Goal: Task Accomplishment & Management: Manage account settings

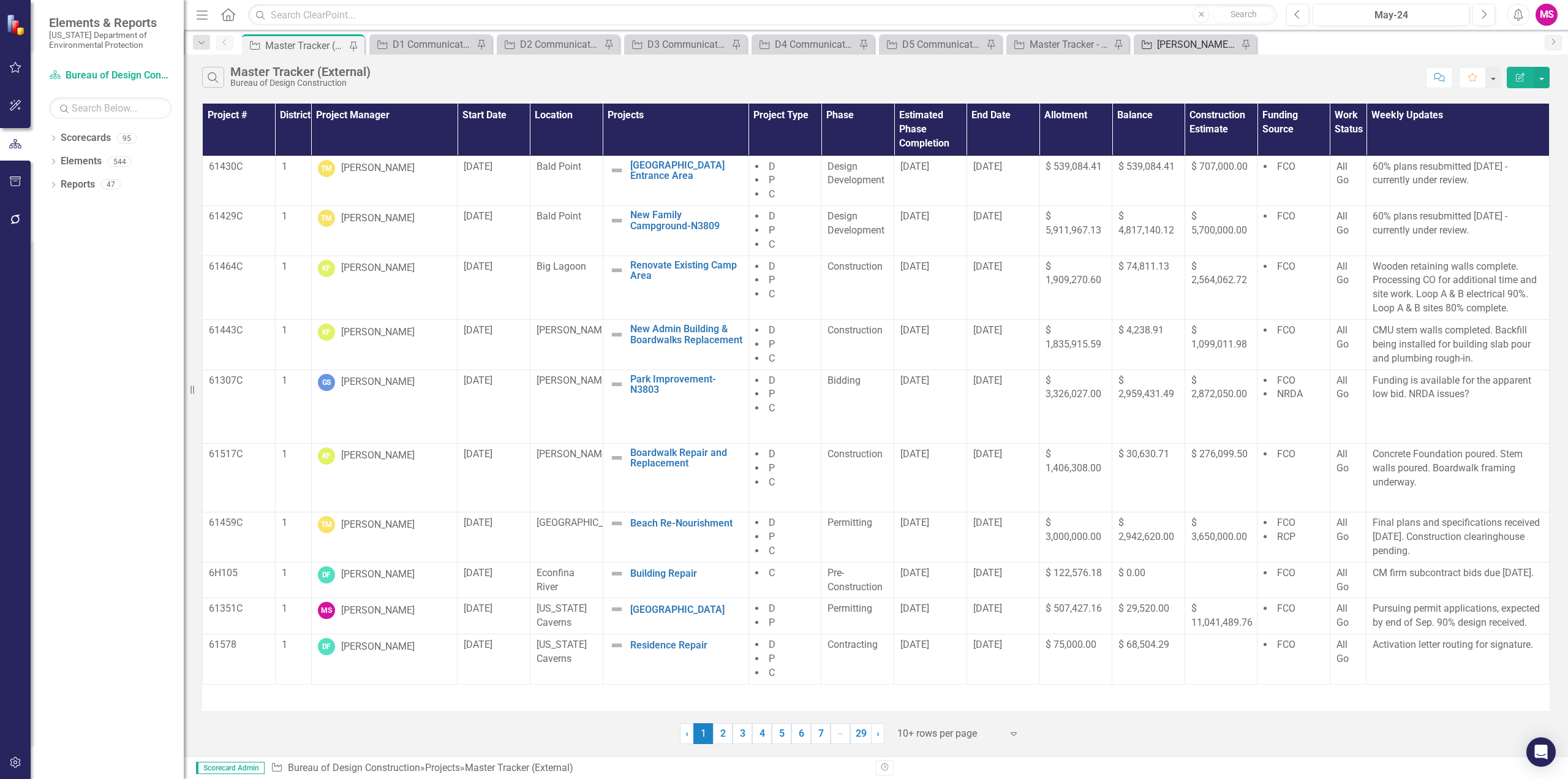
click at [1164, 46] on div "[PERSON_NAME]'s Tracker" at bounding box center [1197, 45] width 81 height 16
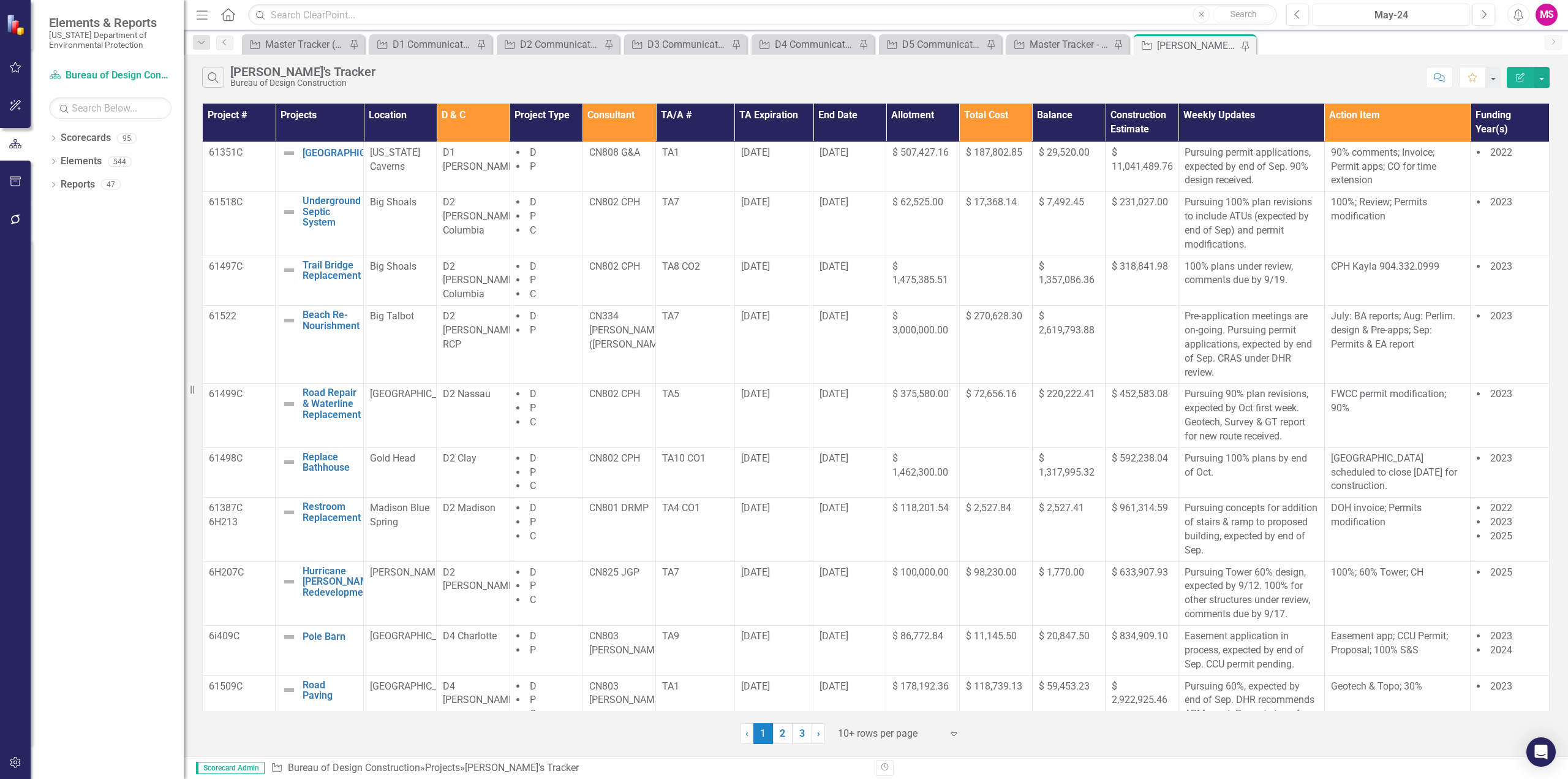
click at [203, 11] on icon "button" at bounding box center [201, 15] width 11 height 8
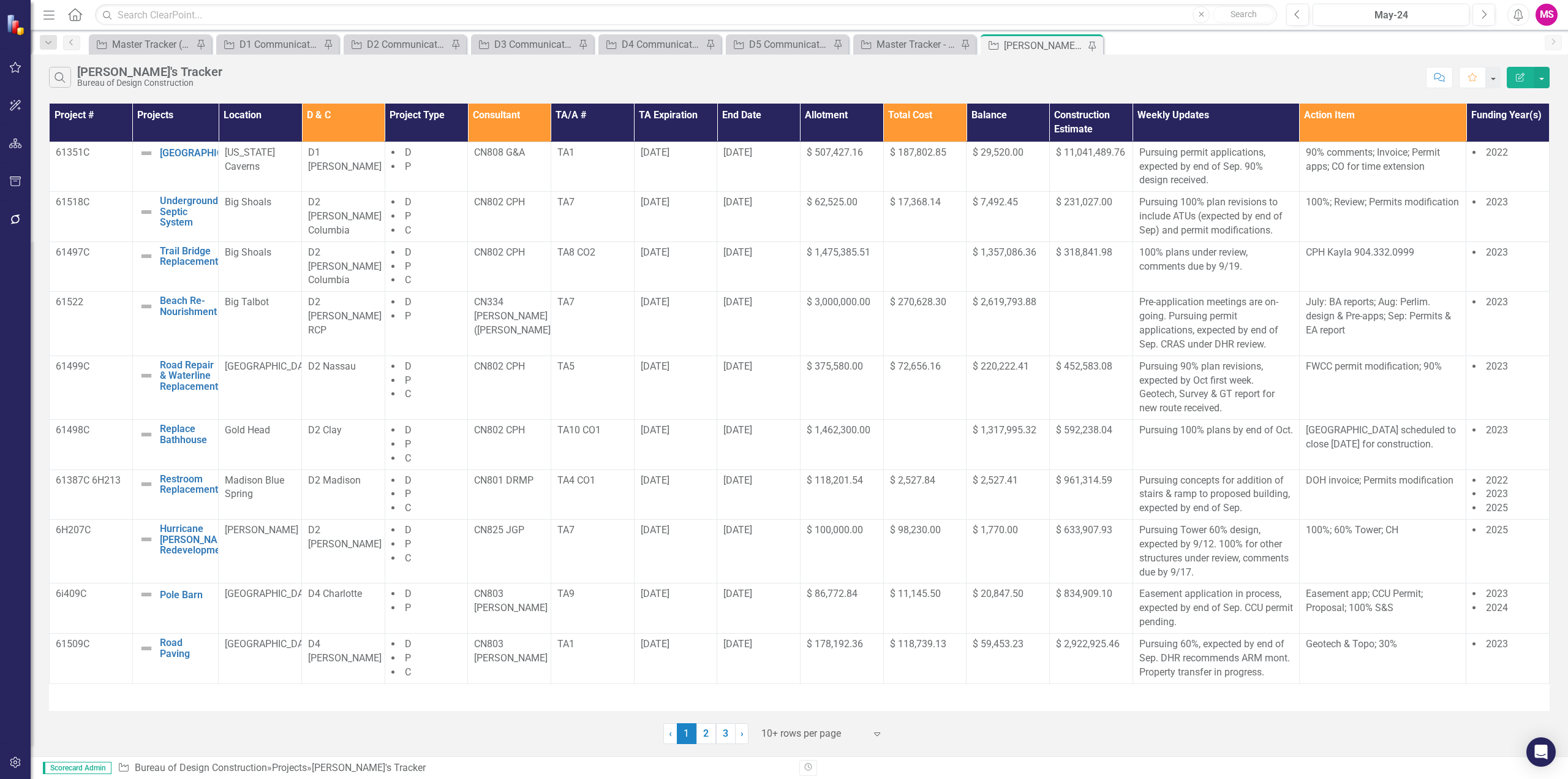
click at [796, 727] on div at bounding box center [814, 734] width 104 height 17
click at [791, 708] on div "Display All Rows" at bounding box center [824, 711] width 116 height 14
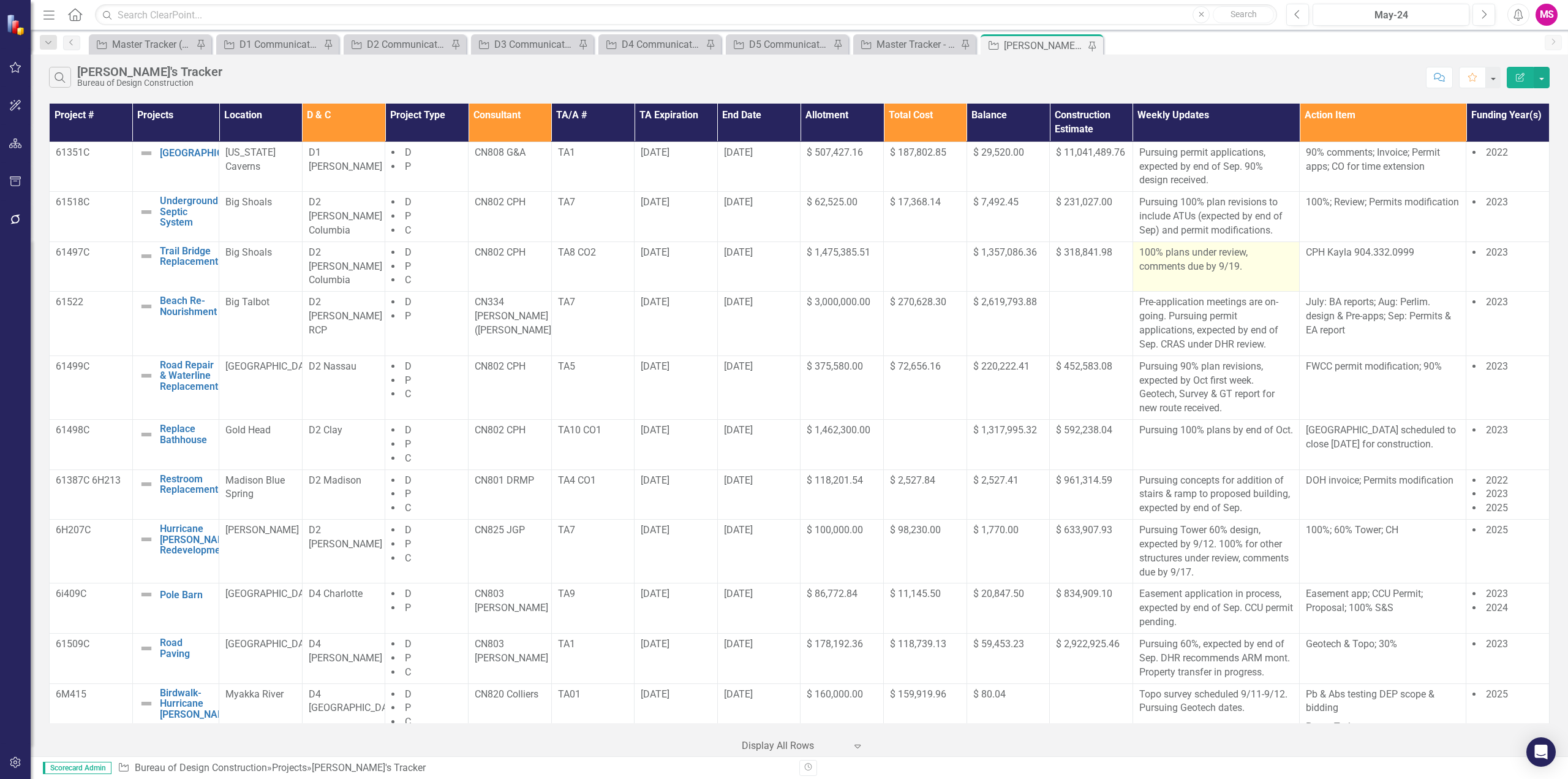
click at [1202, 269] on p "100% plans under review, comments due by 9/19." at bounding box center [1216, 260] width 153 height 28
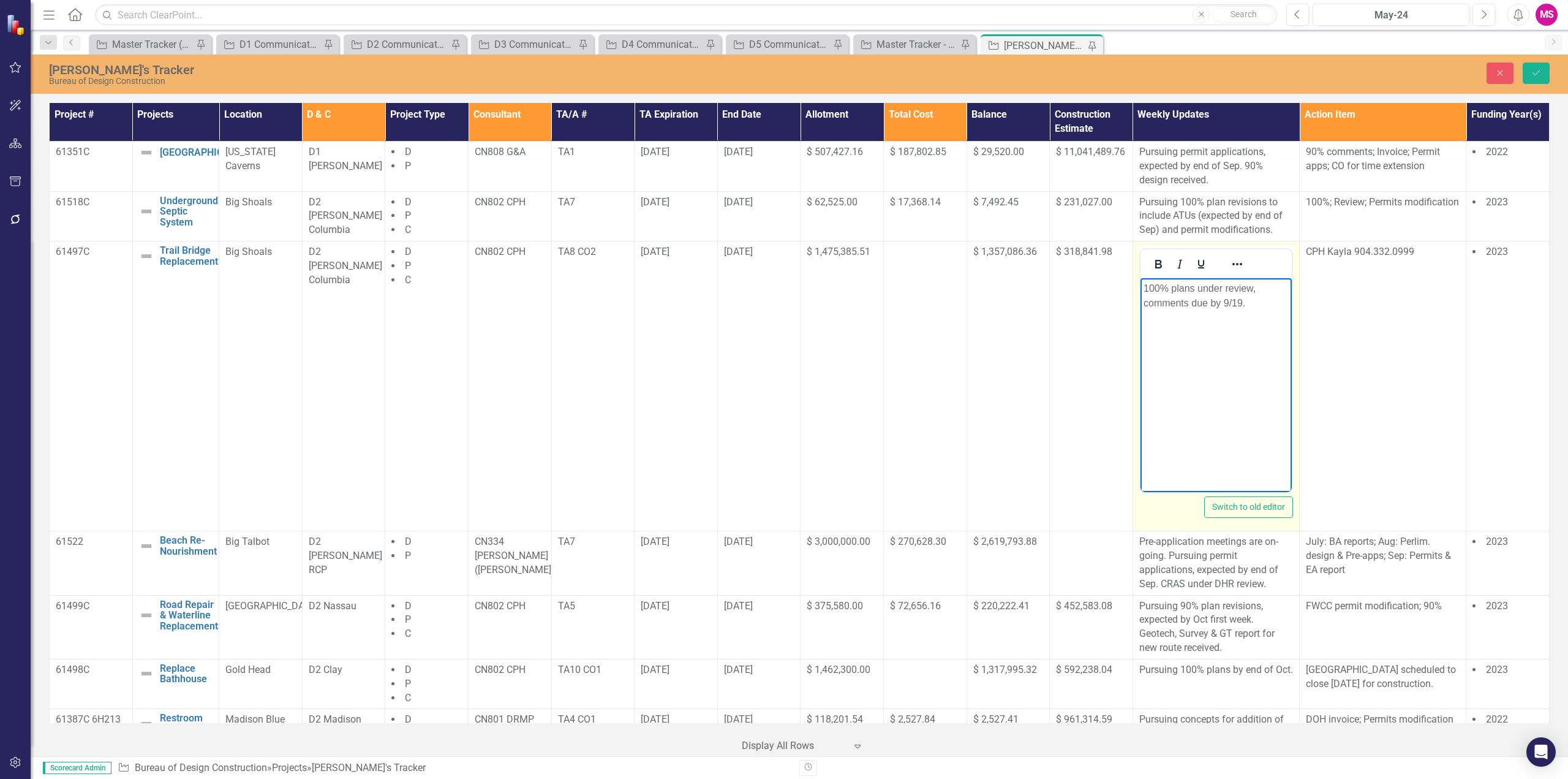
click at [1145, 288] on p "100% plans under review, comments due by 9/19." at bounding box center [1216, 296] width 145 height 30
click at [1284, 300] on p "Revised 60% plans under review, comments due by 9/19." at bounding box center [1216, 296] width 145 height 30
click at [1270, 315] on p "Revised 60% plans under review, comments due by 9/19. USACE permit expected by" at bounding box center [1216, 303] width 145 height 44
click at [1145, 316] on p "Revised 60% plans under review, comments due by 9/19. USACE permit expected by …" at bounding box center [1216, 303] width 145 height 44
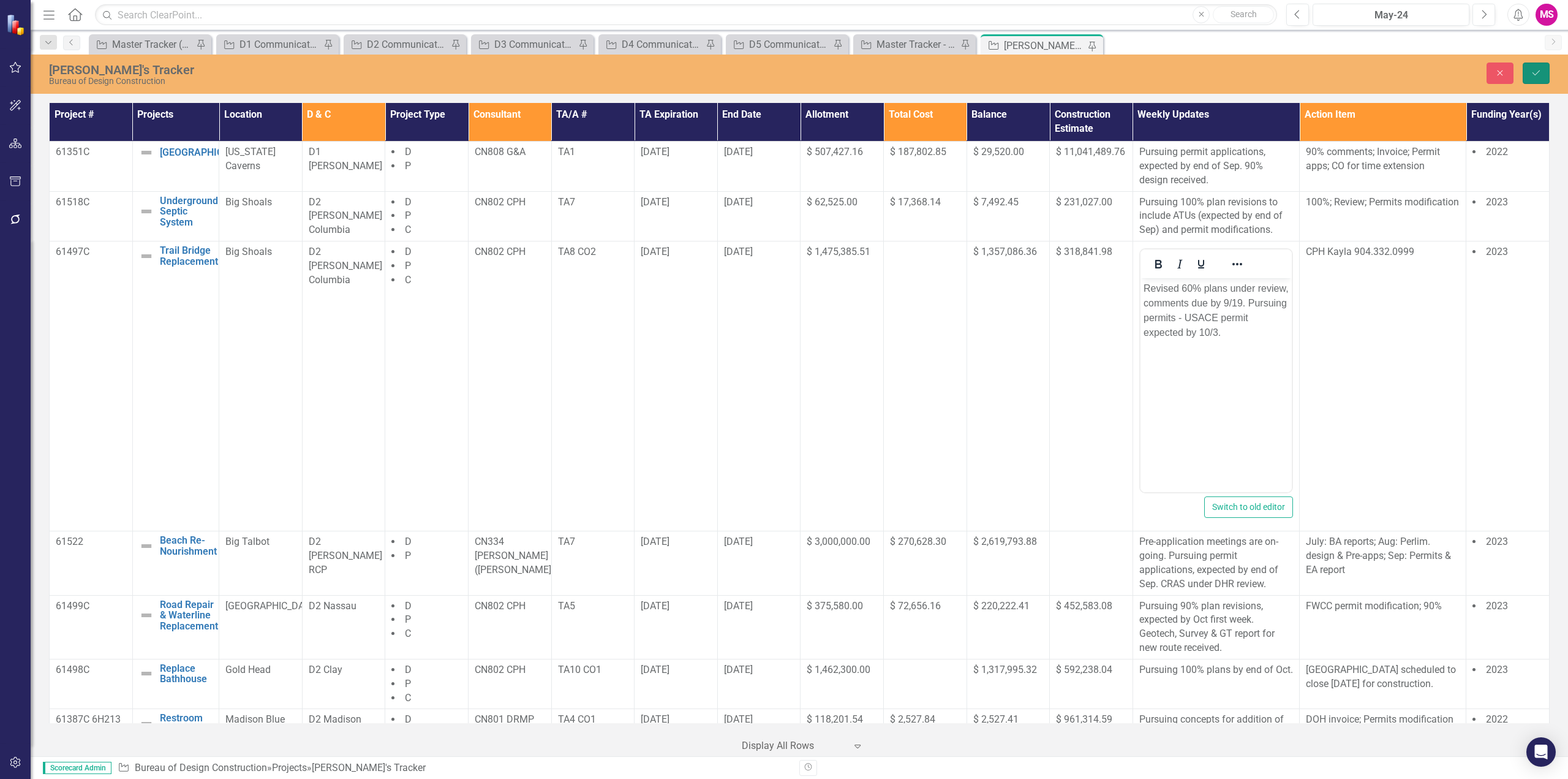
click at [1533, 68] on icon "Save" at bounding box center [1536, 73] width 11 height 8
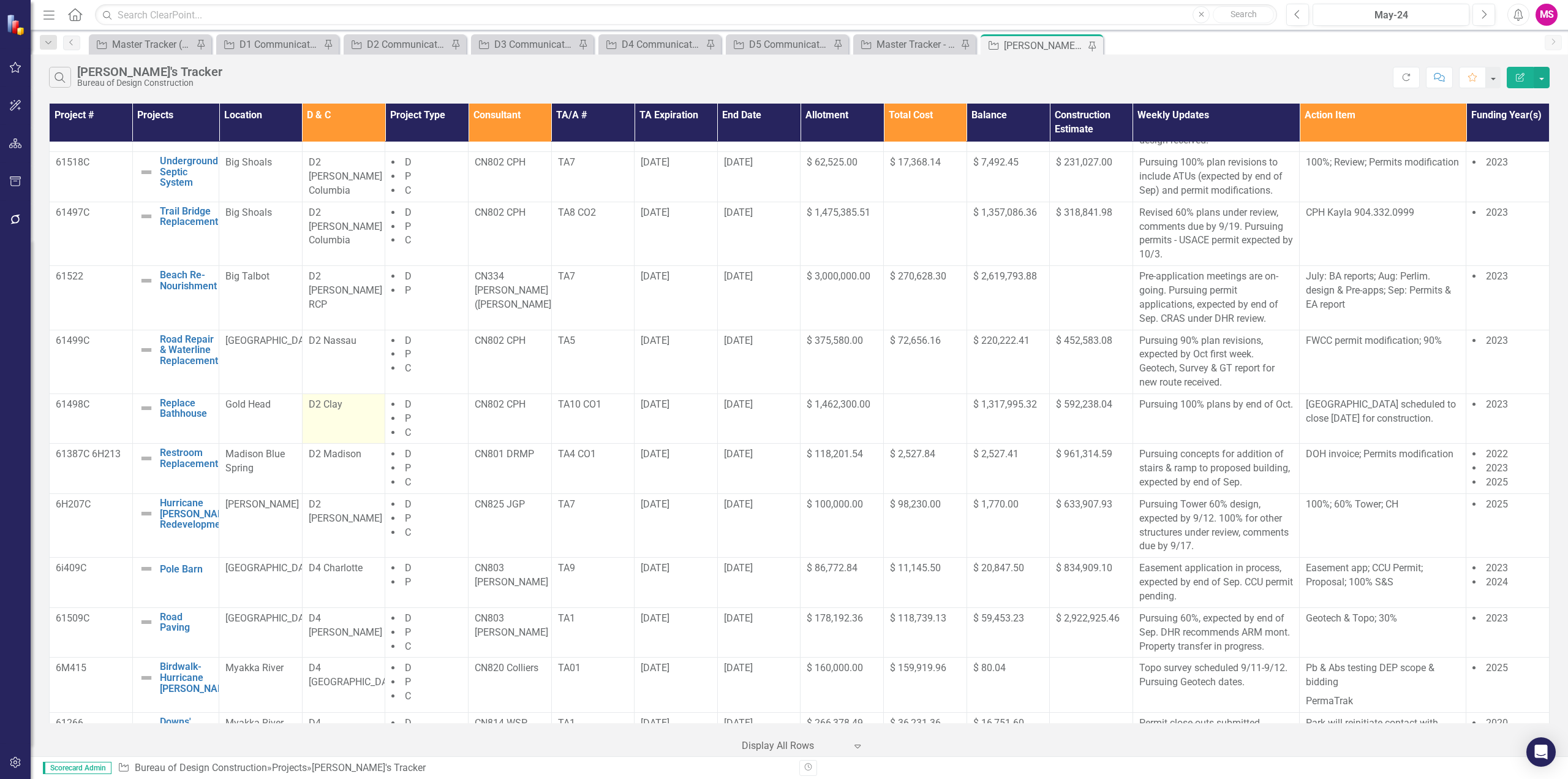
scroll to position [61, 0]
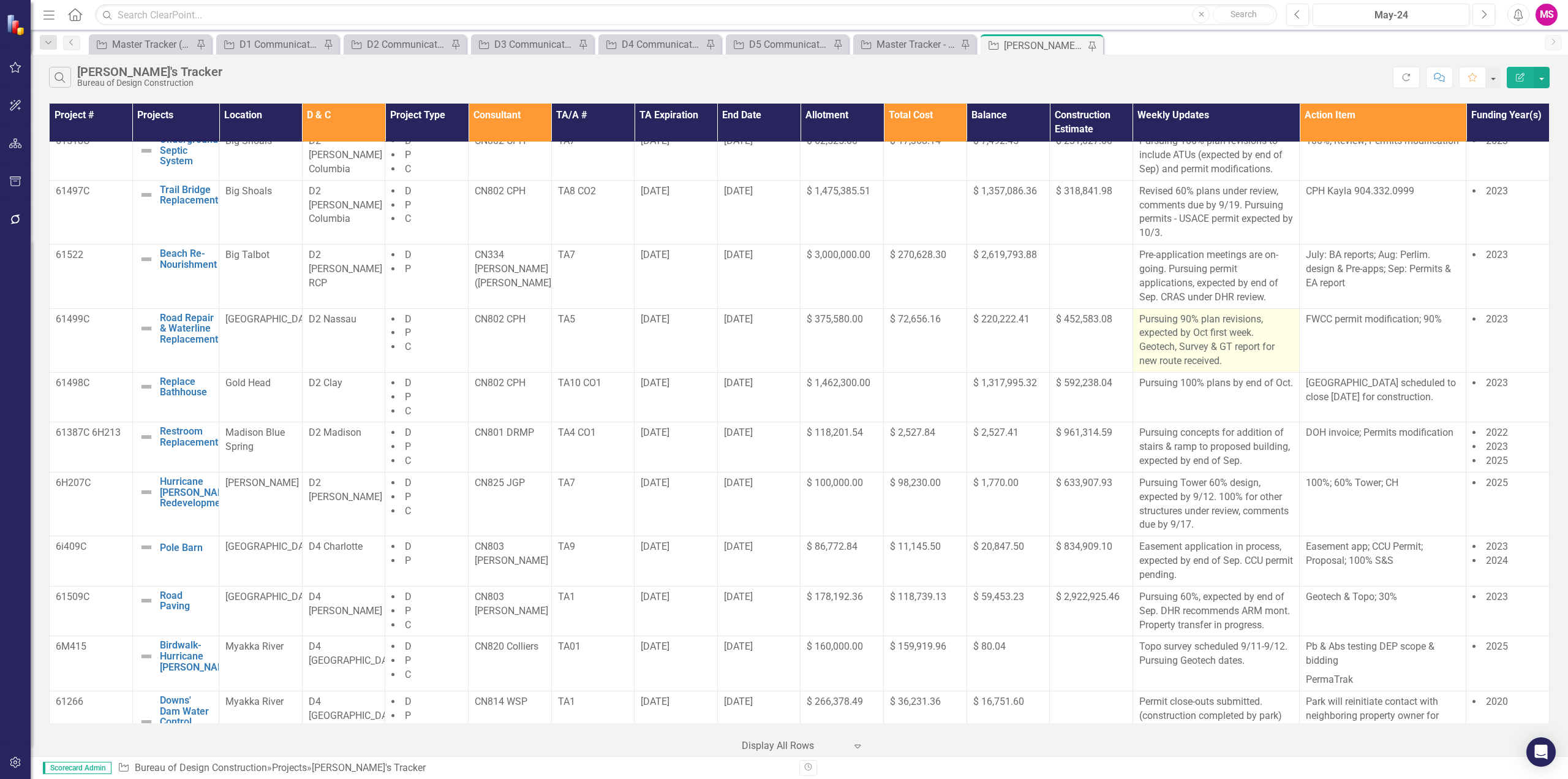
click at [1238, 346] on p "Pursuing 90% plan revisions, expected by Oct first week. Geotech, Survey & GT r…" at bounding box center [1216, 341] width 153 height 56
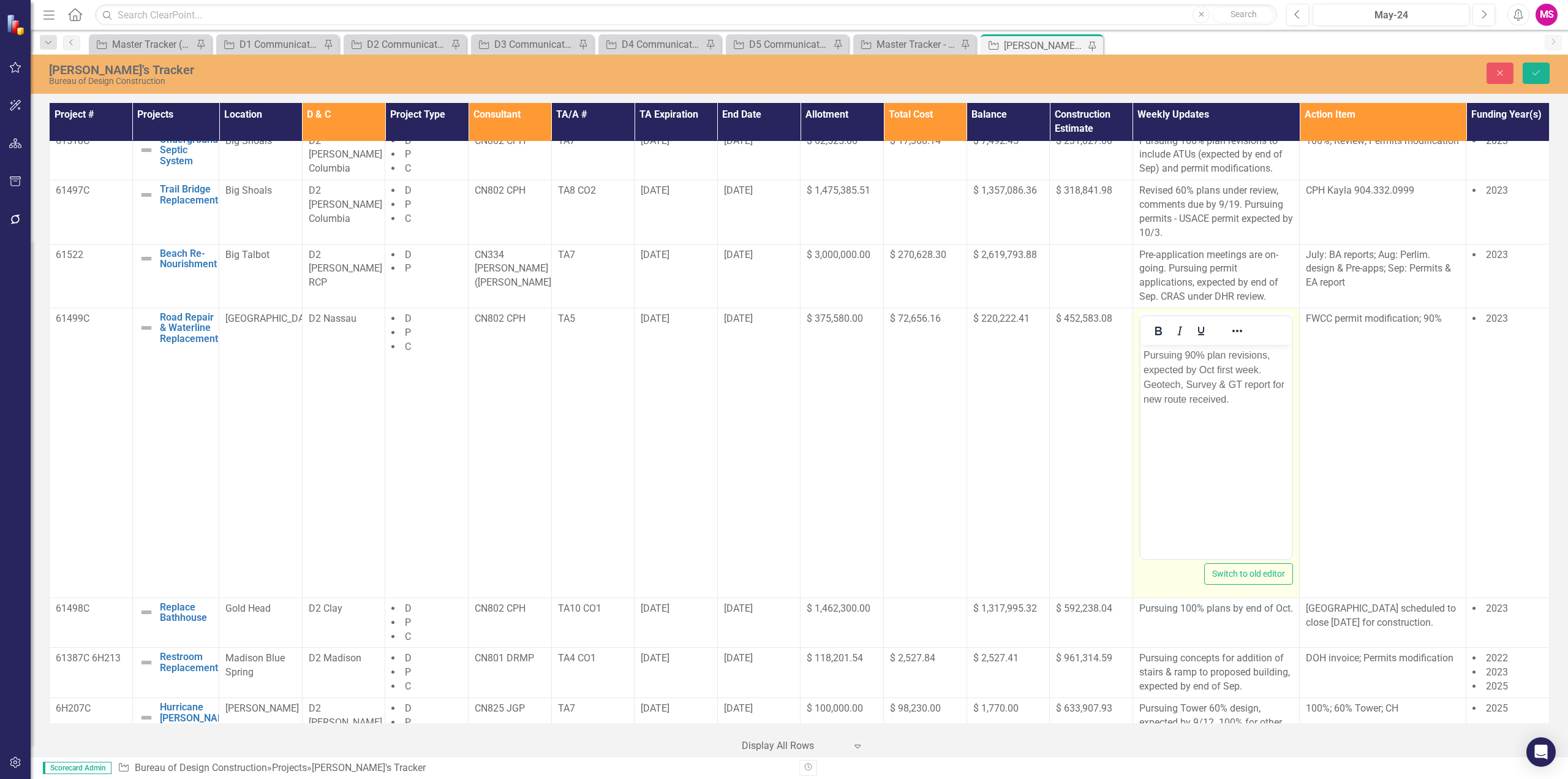
scroll to position [0, 0]
drag, startPoint x: 1185, startPoint y: 400, endPoint x: 1145, endPoint y: 380, distance: 44.7
click at [1145, 380] on p "Pursuing 90% plan revisions, expected by Oct first week. Geotech, Survey & GT r…" at bounding box center [1216, 376] width 145 height 59
click at [1145, 386] on p "Pursuing 90% plan revisions, expected by Oct first week. FWC permit received." at bounding box center [1216, 369] width 145 height 44
click at [1253, 383] on p "Pursuing 90% plan revisions, expected by Oct first week. FWC GT relocation perm…" at bounding box center [1216, 369] width 145 height 44
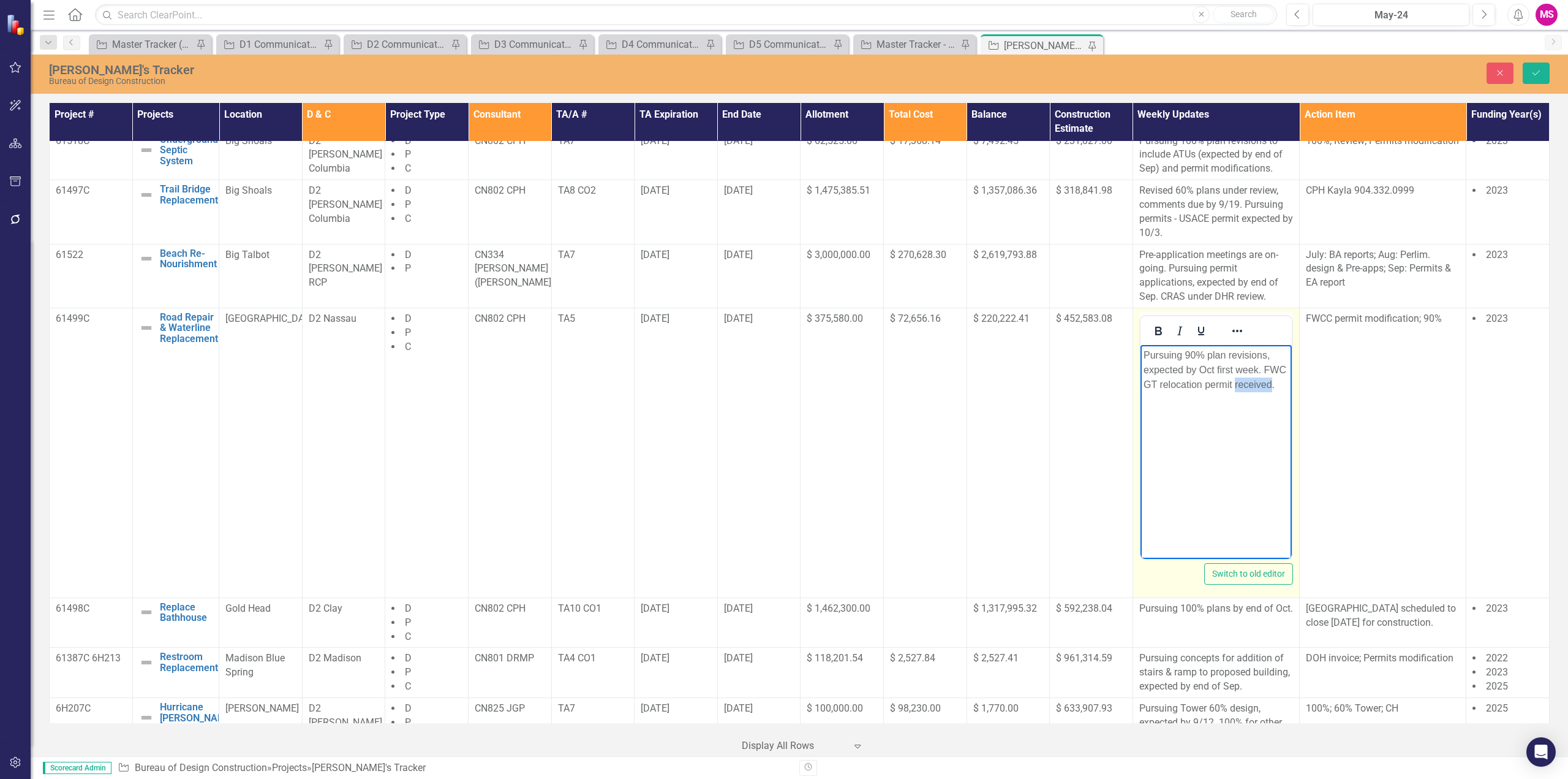
click at [1253, 383] on p "Pursuing 90% plan revisions, expected by Oct first week. FWC GT relocation perm…" at bounding box center [1216, 369] width 145 height 44
click at [1238, 415] on body "Pursuing 90% plan revisions, expected by Oct first week. FWC GT relocation perm…" at bounding box center [1215, 436] width 151 height 184
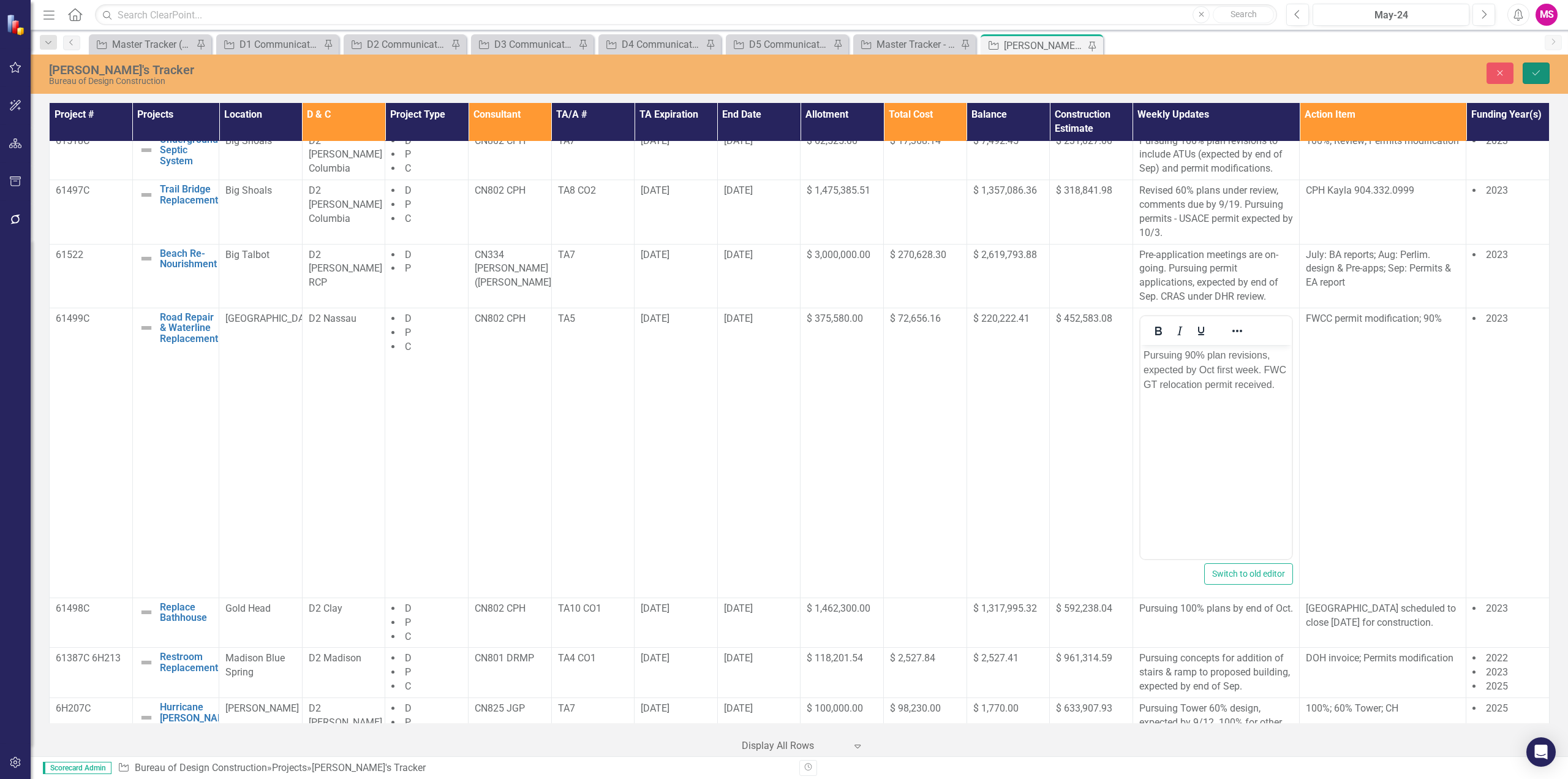
click at [1537, 70] on icon "Save" at bounding box center [1536, 73] width 11 height 8
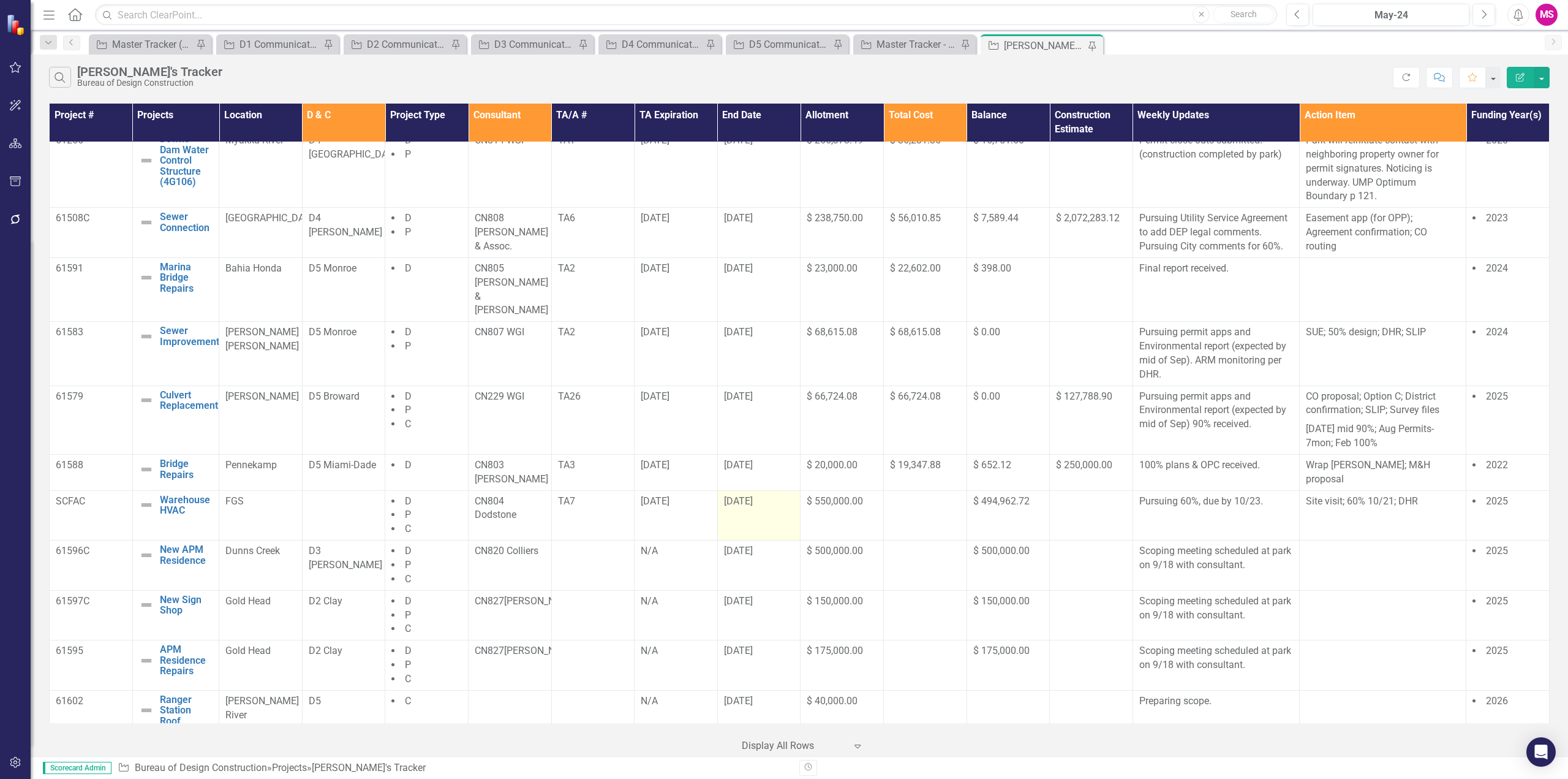
scroll to position [726, 0]
